Goal: Information Seeking & Learning: Understand process/instructions

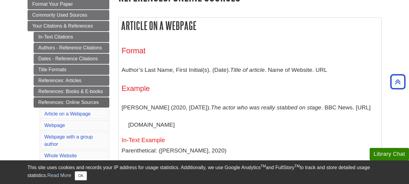
scroll to position [107, 0]
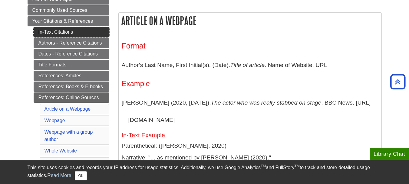
click at [59, 28] on link "In-Text Citations" at bounding box center [72, 32] width 76 height 10
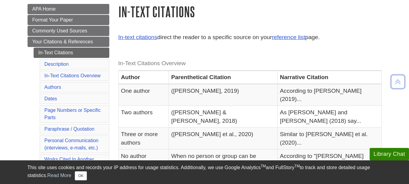
scroll to position [88, 0]
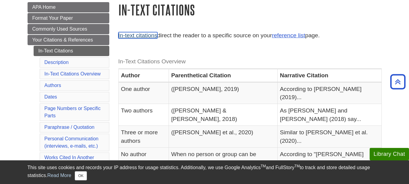
click at [141, 32] on link "In-text citations" at bounding box center [137, 35] width 39 height 6
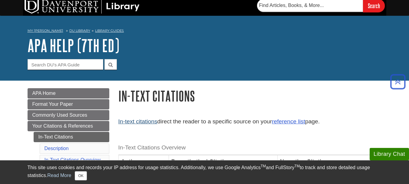
scroll to position [0, 0]
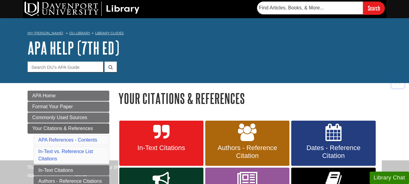
scroll to position [321, 0]
